Goal: Task Accomplishment & Management: Use online tool/utility

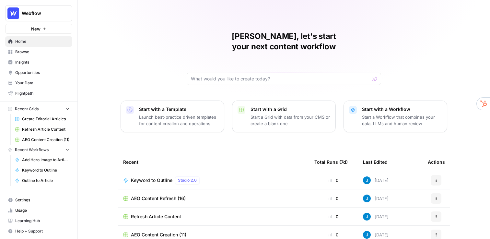
click at [51, 119] on span "Create Editorial Articles" at bounding box center [45, 119] width 47 height 6
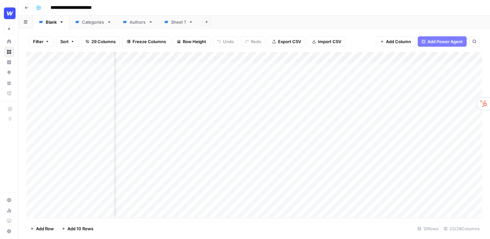
scroll to position [0, 52]
click at [228, 59] on div "Add Column" at bounding box center [254, 135] width 456 height 166
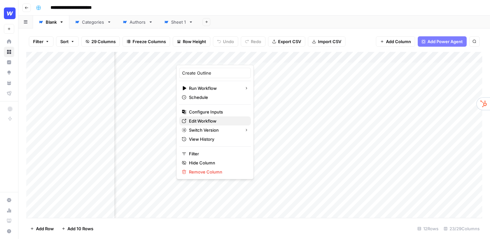
click at [212, 120] on span "Edit Workflow" at bounding box center [217, 121] width 57 height 6
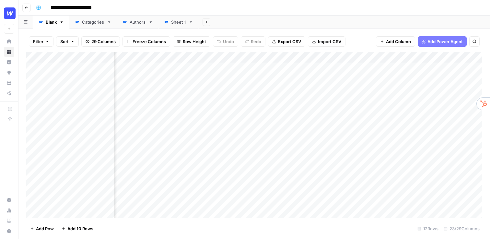
scroll to position [1, 151]
click at [178, 104] on div "Add Column" at bounding box center [254, 135] width 456 height 166
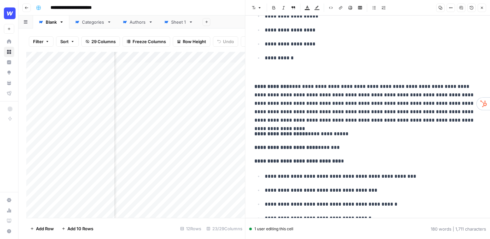
scroll to position [144, 0]
click at [421, 121] on p "**********" at bounding box center [368, 103] width 227 height 42
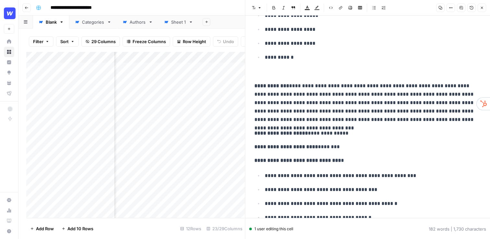
click at [481, 7] on icon "button" at bounding box center [482, 8] width 4 height 4
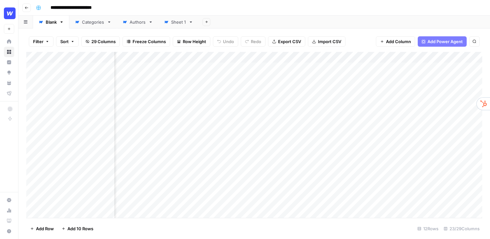
scroll to position [1, 184]
click at [399, 56] on div "Add Column" at bounding box center [254, 135] width 456 height 166
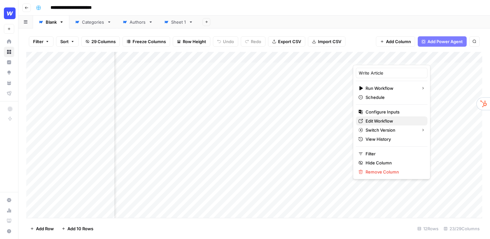
click at [386, 121] on span "Edit Workflow" at bounding box center [394, 121] width 57 height 6
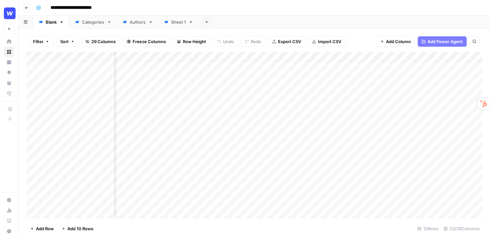
scroll to position [1, 1023]
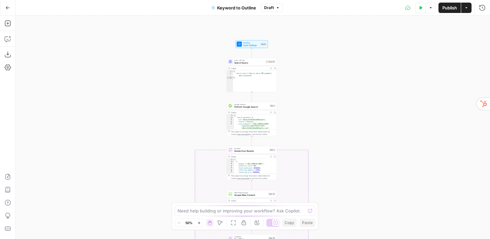
click at [197, 83] on div "true false Workflow Input Settings Inputs LLM · GPT-4o Search Query Step 40 Out…" at bounding box center [253, 127] width 475 height 223
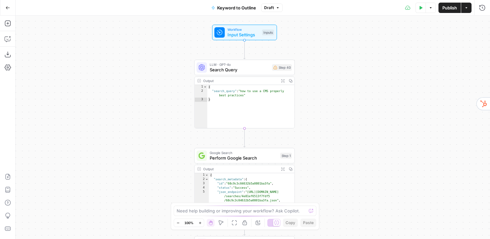
drag, startPoint x: 197, startPoint y: 83, endPoint x: 133, endPoint y: 111, distance: 69.2
click at [133, 111] on div "true false Workflow Input Settings Inputs LLM · GPT-4o Search Query Step 40 Out…" at bounding box center [253, 127] width 475 height 223
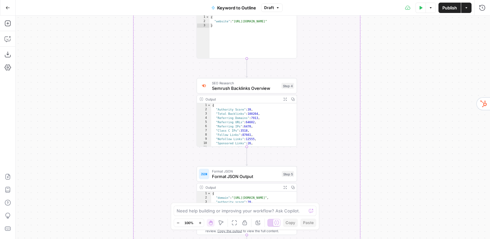
drag, startPoint x: 409, startPoint y: 167, endPoint x: 396, endPoint y: 162, distance: 13.9
click at [396, 162] on div "true false Workflow Input Settings Inputs LLM · GPT-4o Search Query Step 40 Out…" at bounding box center [253, 127] width 475 height 223
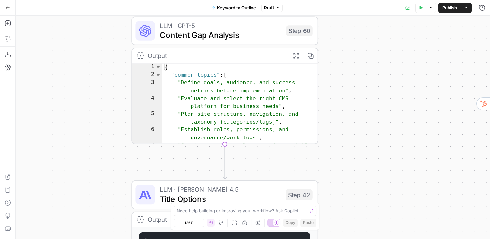
drag, startPoint x: 287, startPoint y: 95, endPoint x: 369, endPoint y: 133, distance: 91.1
click at [369, 133] on div "true false Workflow Input Settings Inputs LLM · GPT-4o Search Query Step 40 Out…" at bounding box center [253, 127] width 475 height 223
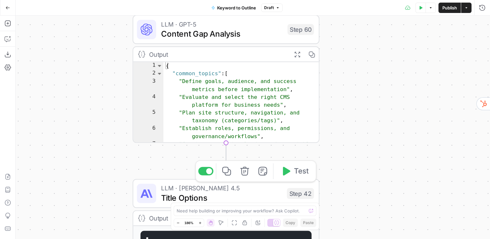
click at [214, 196] on span "Title Options" at bounding box center [221, 198] width 121 height 12
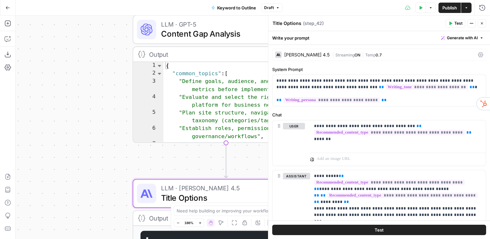
click at [304, 55] on div "Claude Sonnet 4.5" at bounding box center [306, 55] width 45 height 5
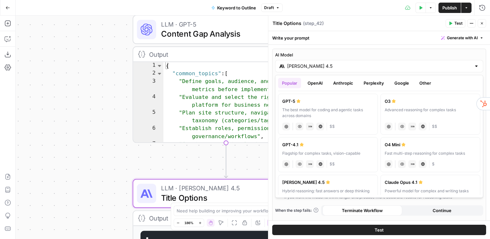
click at [310, 67] on input "Claude Sonnet 4.5" at bounding box center [379, 66] width 184 height 6
click at [319, 85] on button "OpenAI" at bounding box center [315, 83] width 23 height 10
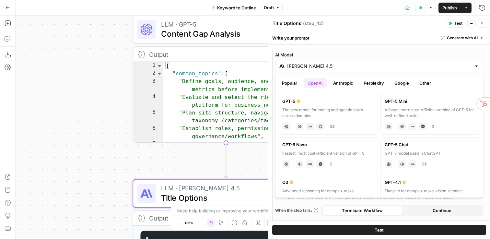
click at [336, 83] on button "Anthropic" at bounding box center [344, 83] width 28 height 10
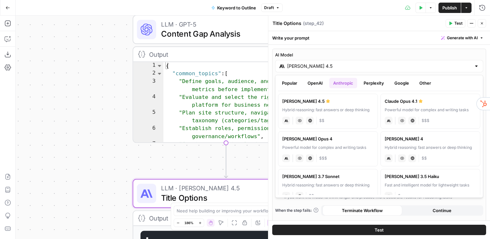
click at [370, 83] on button "Perplexity" at bounding box center [374, 83] width 28 height 10
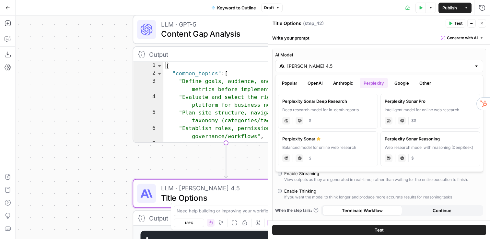
click at [483, 23] on icon "button" at bounding box center [482, 23] width 4 height 4
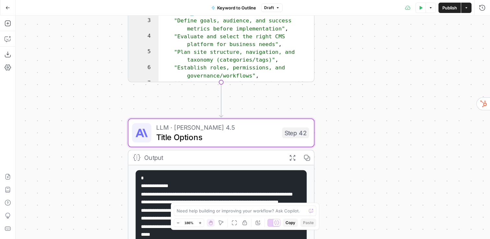
drag, startPoint x: 340, startPoint y: 143, endPoint x: 335, endPoint y: 82, distance: 61.2
click at [335, 82] on div "true false Workflow Input Settings Inputs LLM · GPT-4o Search Query Step 40 Out…" at bounding box center [253, 127] width 475 height 223
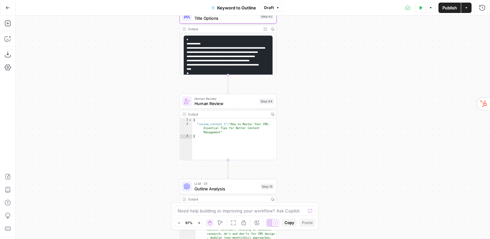
drag, startPoint x: 354, startPoint y: 140, endPoint x: 306, endPoint y: 48, distance: 103.9
click at [306, 48] on div "true false Workflow Input Settings Inputs LLM · GPT-4o Search Query Step 40 Out…" at bounding box center [253, 127] width 475 height 223
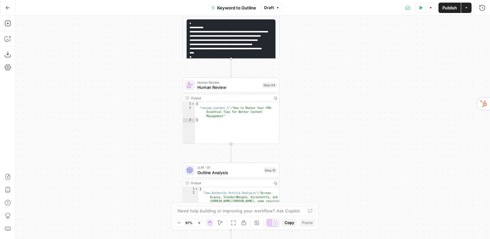
drag, startPoint x: 285, startPoint y: 132, endPoint x: 289, endPoint y: 116, distance: 16.6
click at [289, 116] on div "true false Workflow Input Settings Inputs LLM · GPT-4o Search Query Step 40 Out…" at bounding box center [253, 127] width 475 height 223
click at [289, 117] on div "true false Workflow Input Settings Inputs LLM · GPT-4o Search Query Step 40 Out…" at bounding box center [253, 127] width 475 height 223
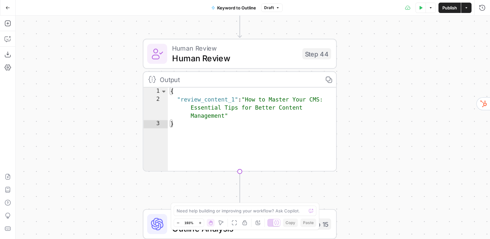
drag, startPoint x: 294, startPoint y: 113, endPoint x: 360, endPoint y: 114, distance: 66.2
click at [360, 114] on div "true false Workflow Input Settings Inputs LLM · GPT-4o Search Query Step 40 Out…" at bounding box center [253, 127] width 475 height 223
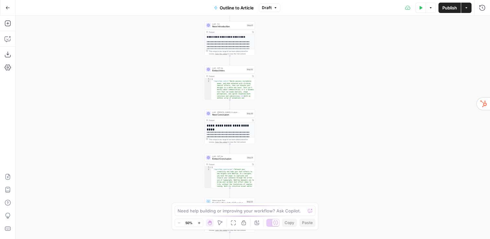
drag, startPoint x: 218, startPoint y: 96, endPoint x: 194, endPoint y: 223, distance: 129.6
click at [194, 223] on body "Webflow New Home Browse Insights Opportunities Your Data Flightpath Recent Grid…" at bounding box center [245, 119] width 490 height 239
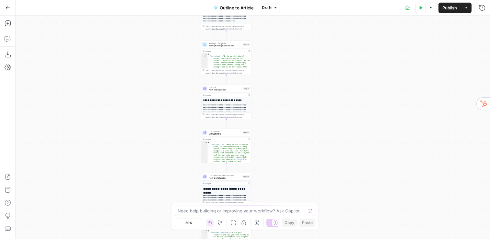
drag, startPoint x: 182, startPoint y: 106, endPoint x: 179, endPoint y: 173, distance: 66.2
click at [179, 173] on div "true false Workflow Input Settings Inputs LLM · GPT-4o Extract Outline Structur…" at bounding box center [253, 127] width 475 height 223
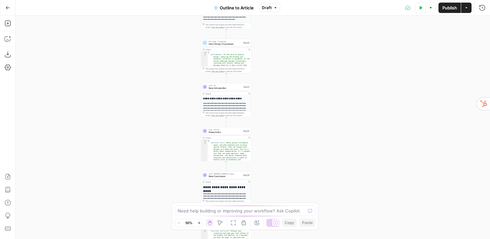
click at [188, 150] on div "true false Workflow Input Settings Inputs LLM · GPT-4o Extract Outline Structur…" at bounding box center [253, 127] width 475 height 223
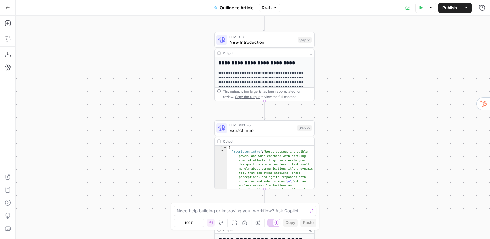
drag, startPoint x: 188, startPoint y: 150, endPoint x: 188, endPoint y: 166, distance: 16.2
click at [188, 166] on div "true false Workflow Input Settings Inputs LLM · GPT-4o Extract Outline Structur…" at bounding box center [253, 127] width 475 height 223
click at [9, 22] on icon "button" at bounding box center [8, 23] width 6 height 6
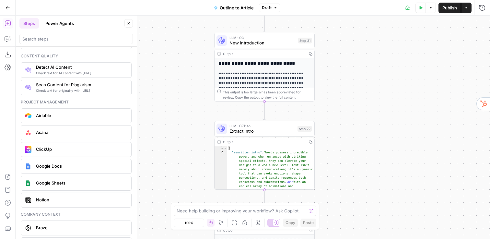
scroll to position [1189, 0]
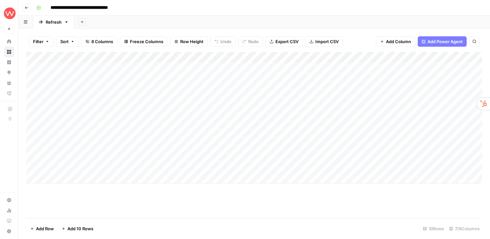
click at [225, 57] on div "Add Column" at bounding box center [254, 118] width 456 height 132
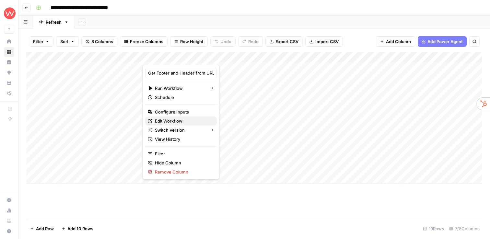
click at [166, 123] on span "Edit Workflow" at bounding box center [183, 121] width 57 height 6
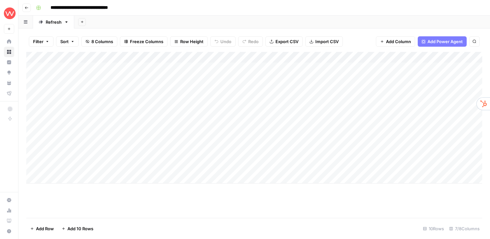
click at [427, 58] on div "Add Column" at bounding box center [254, 118] width 456 height 132
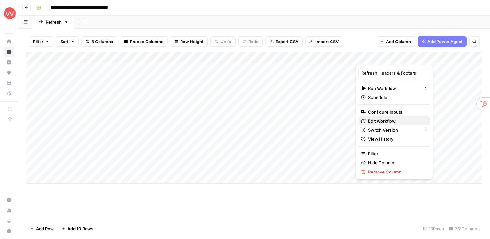
click at [395, 120] on span "Edit Workflow" at bounding box center [396, 121] width 57 height 6
